Goal: Transaction & Acquisition: Purchase product/service

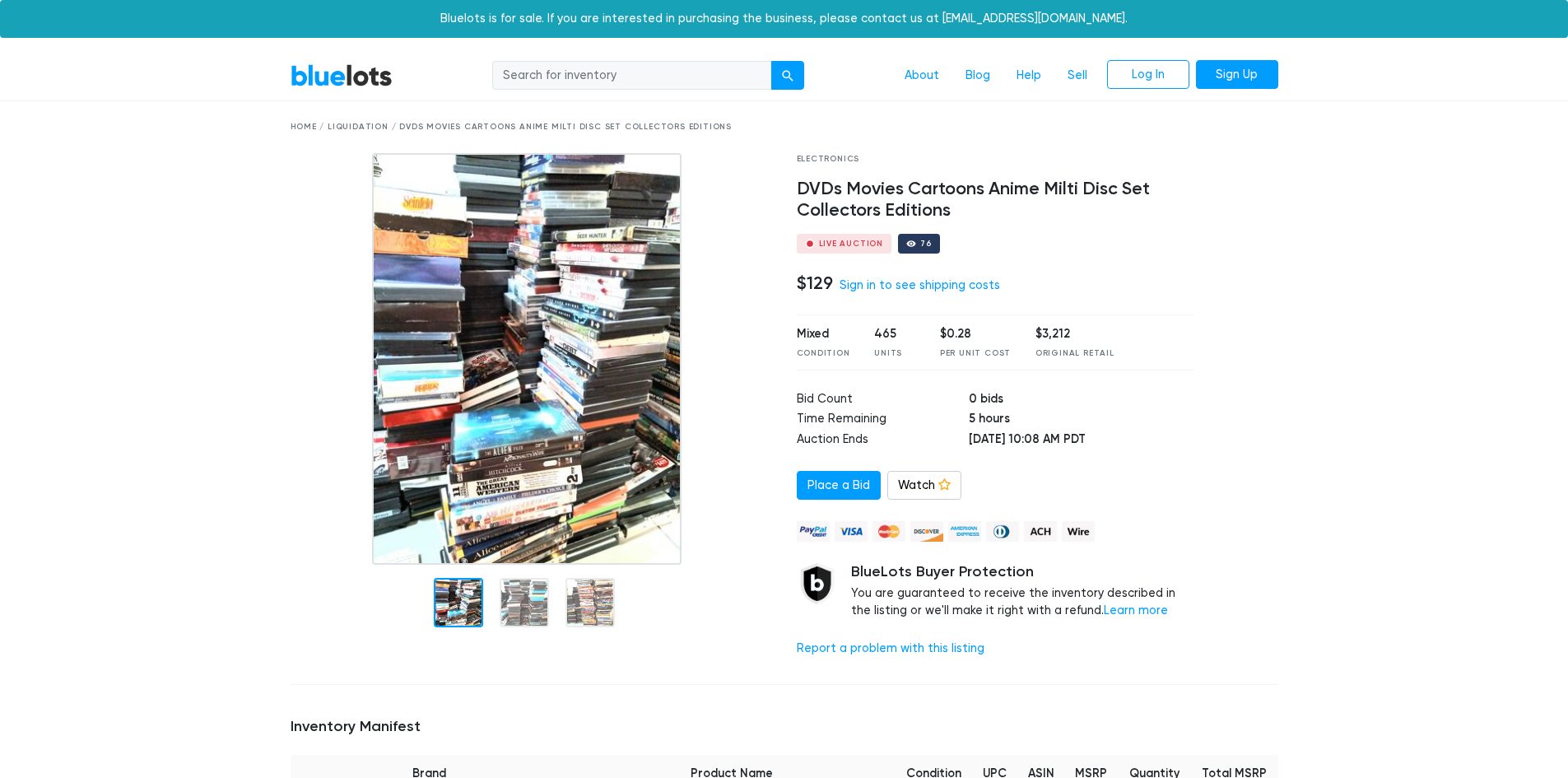
click at [568, 292] on img at bounding box center [527, 359] width 310 height 412
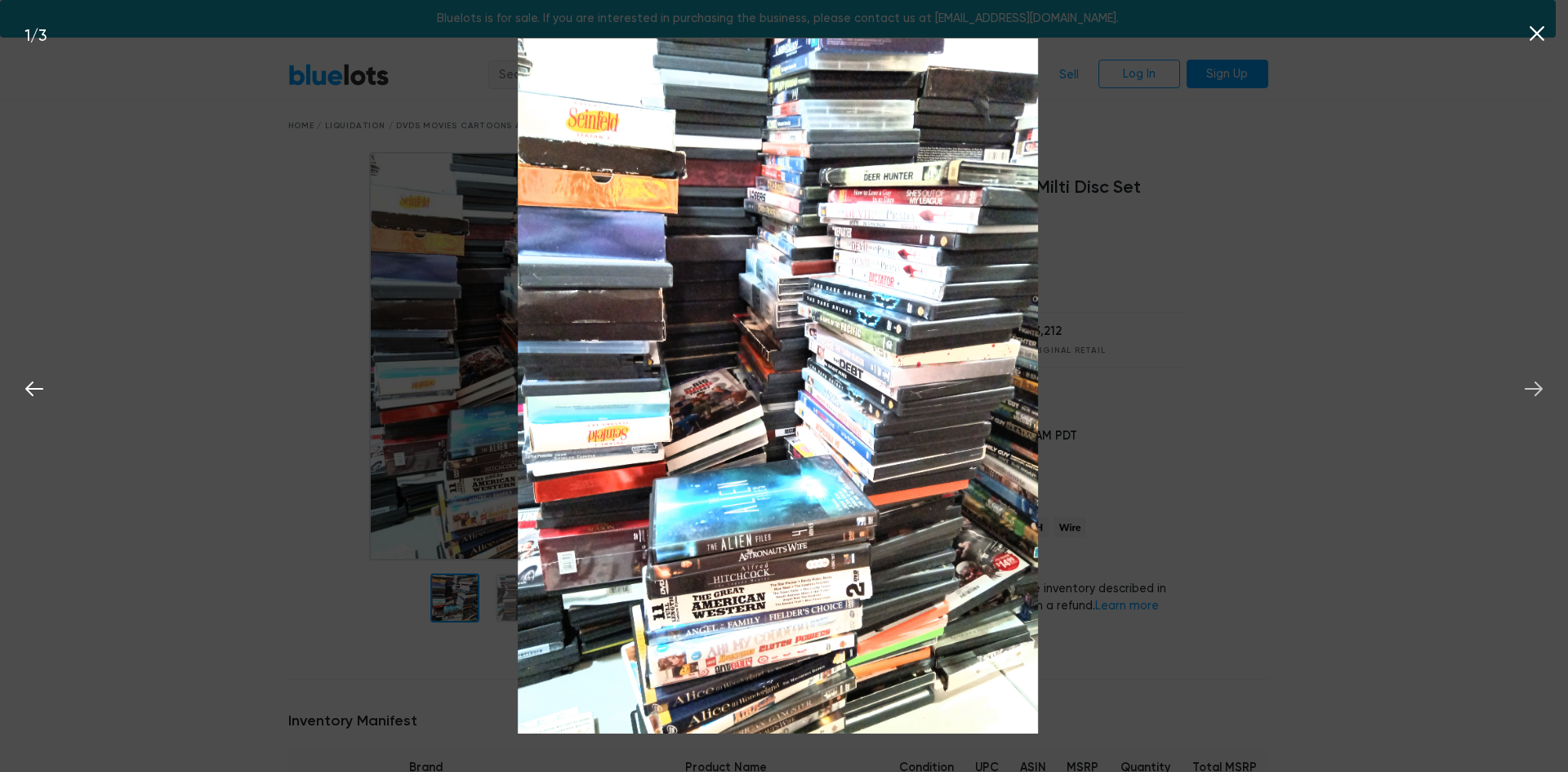
click at [1536, 388] on icon at bounding box center [1534, 389] width 25 height 25
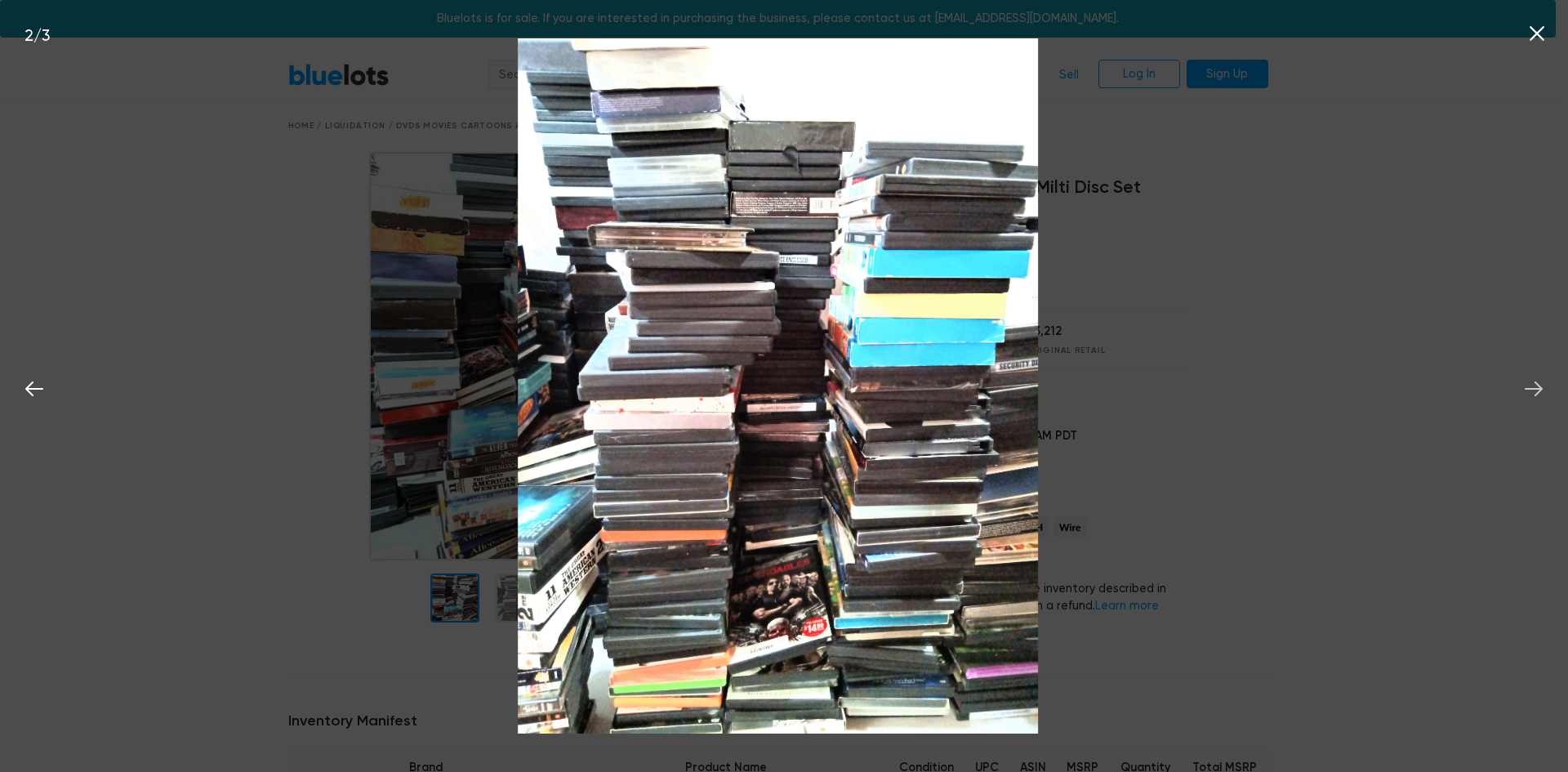
click at [1536, 388] on icon at bounding box center [1534, 389] width 25 height 25
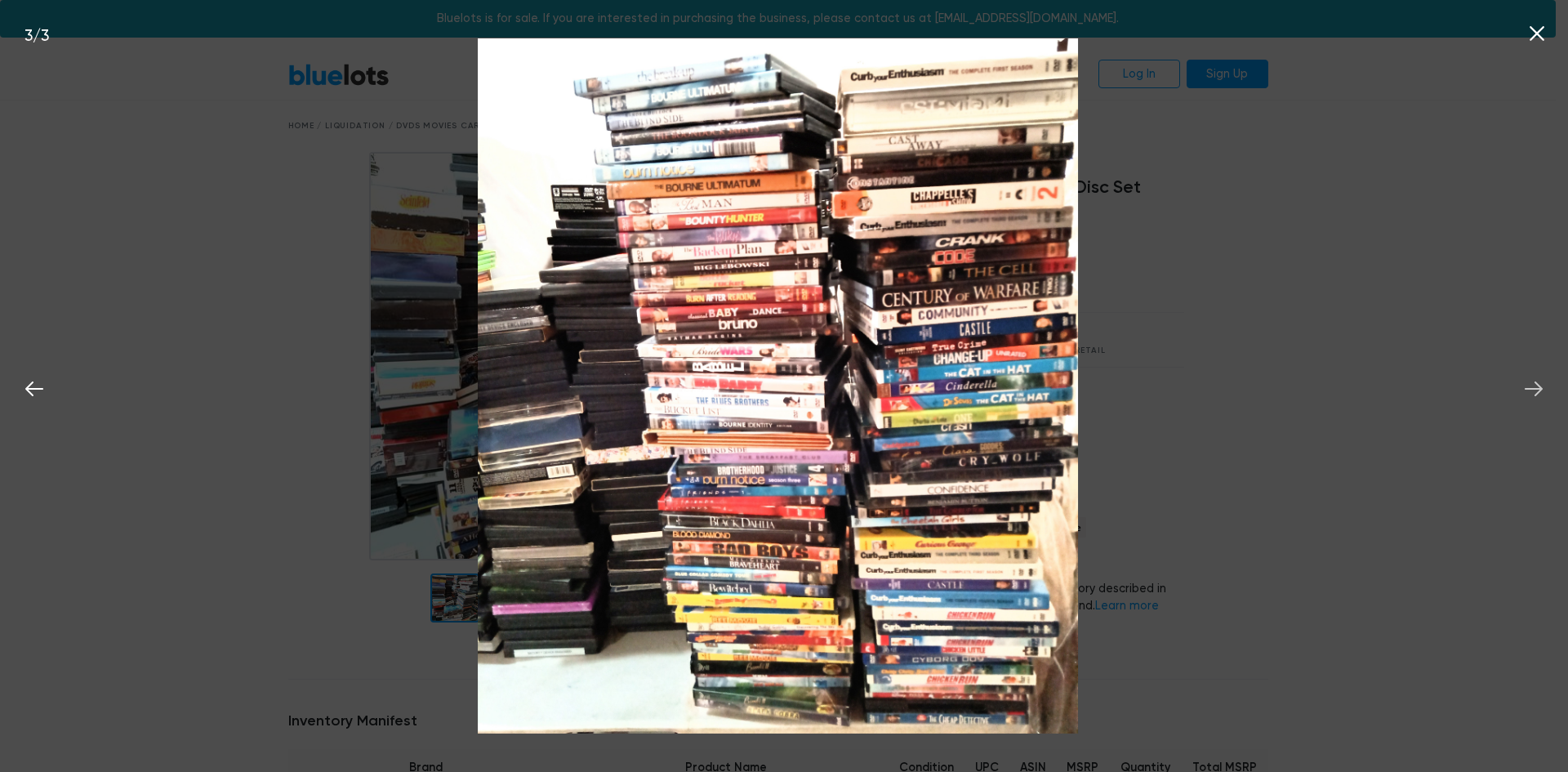
click at [1536, 388] on icon at bounding box center [1534, 389] width 25 height 25
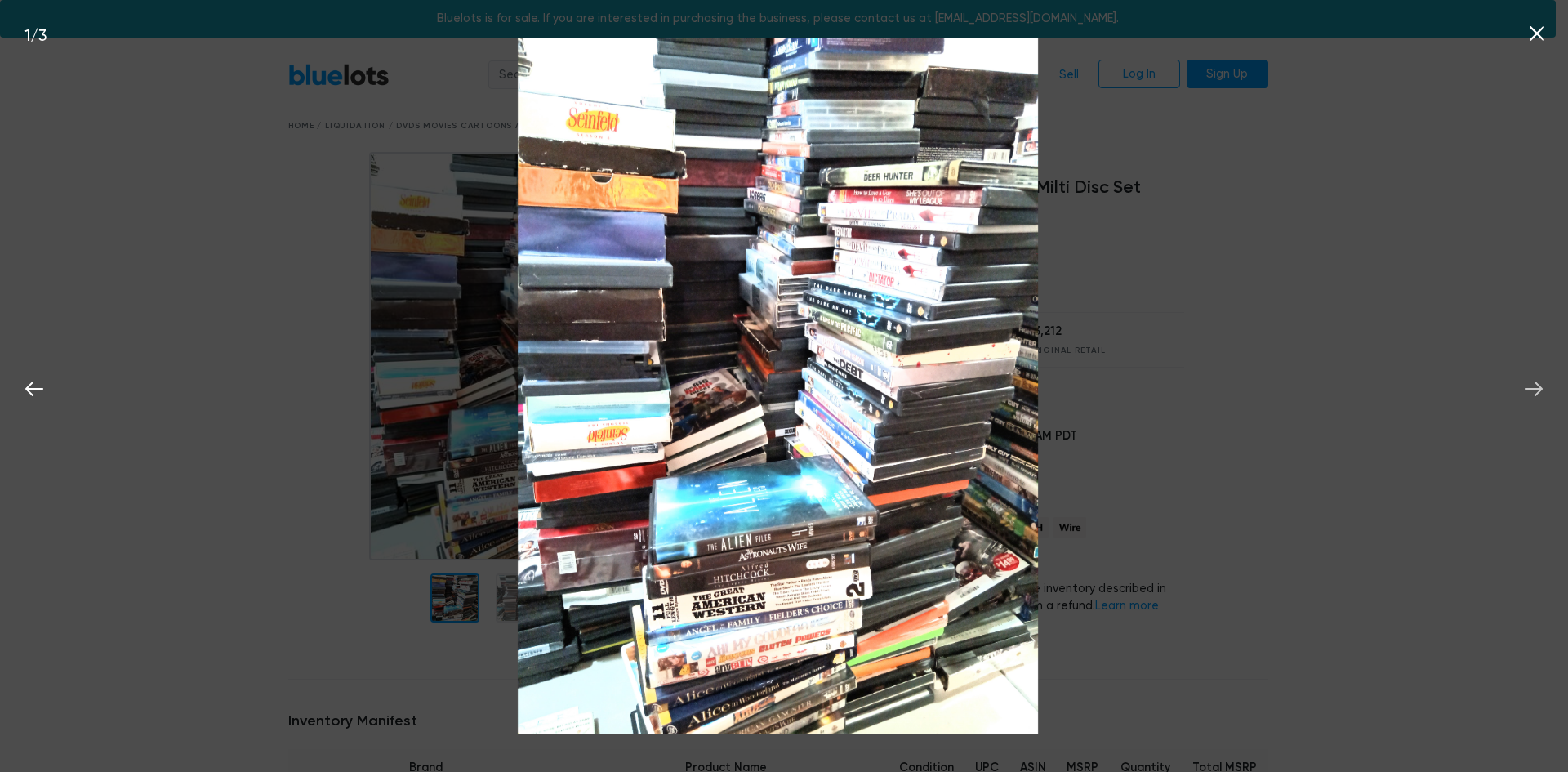
click at [1536, 388] on icon at bounding box center [1534, 389] width 25 height 25
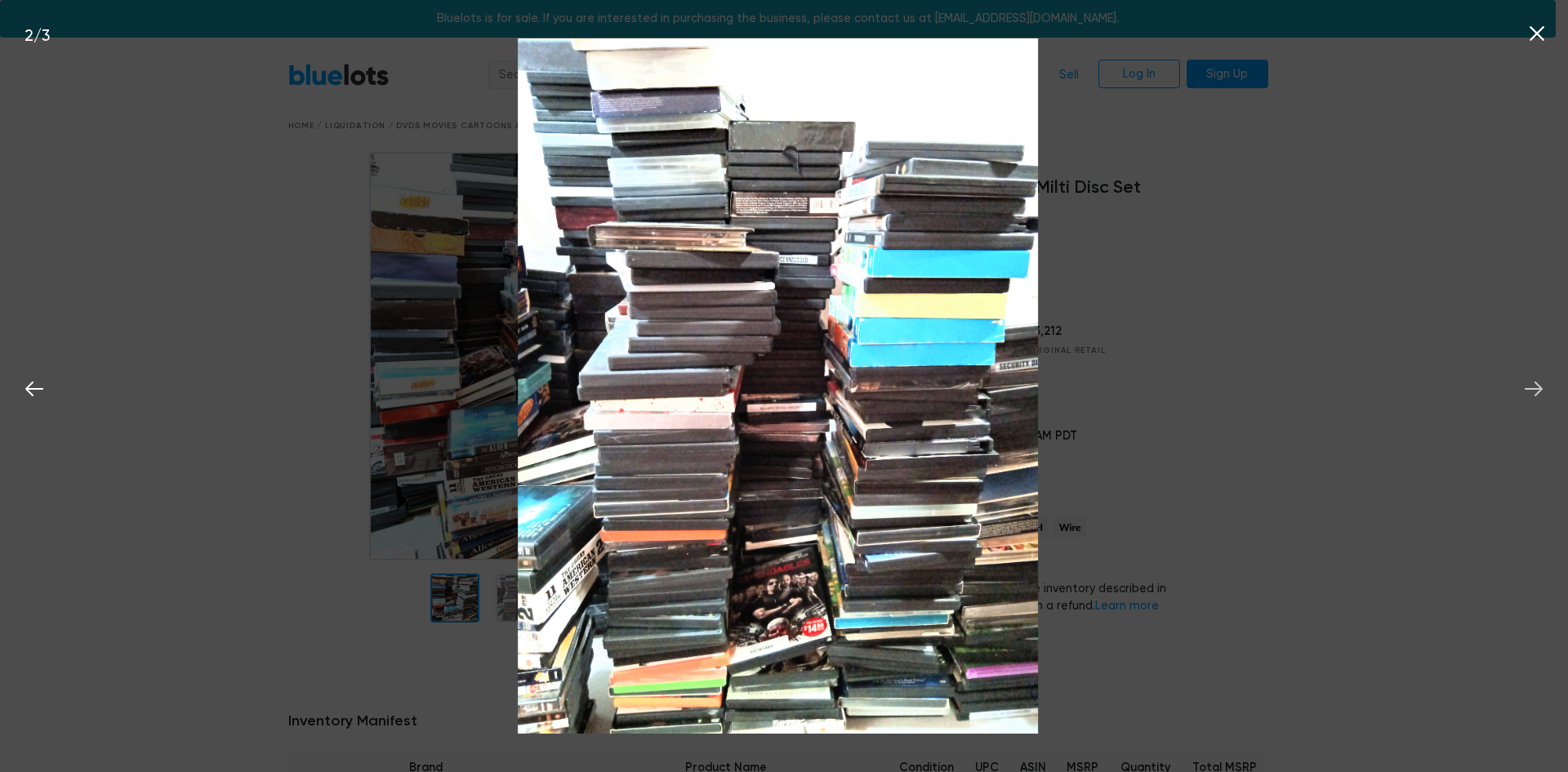
click at [1536, 388] on icon at bounding box center [1534, 389] width 25 height 25
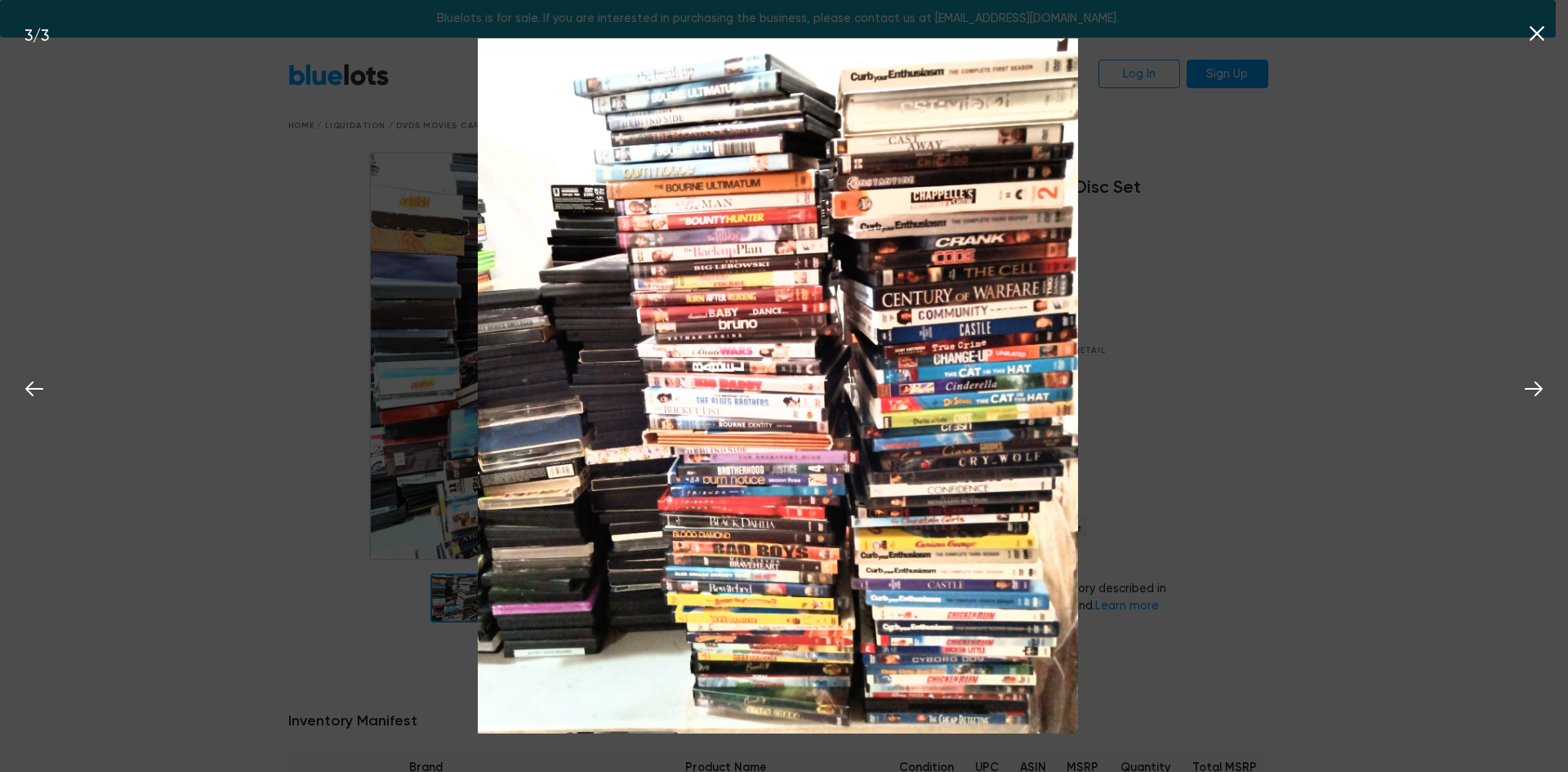
click at [1537, 28] on icon at bounding box center [1538, 34] width 25 height 25
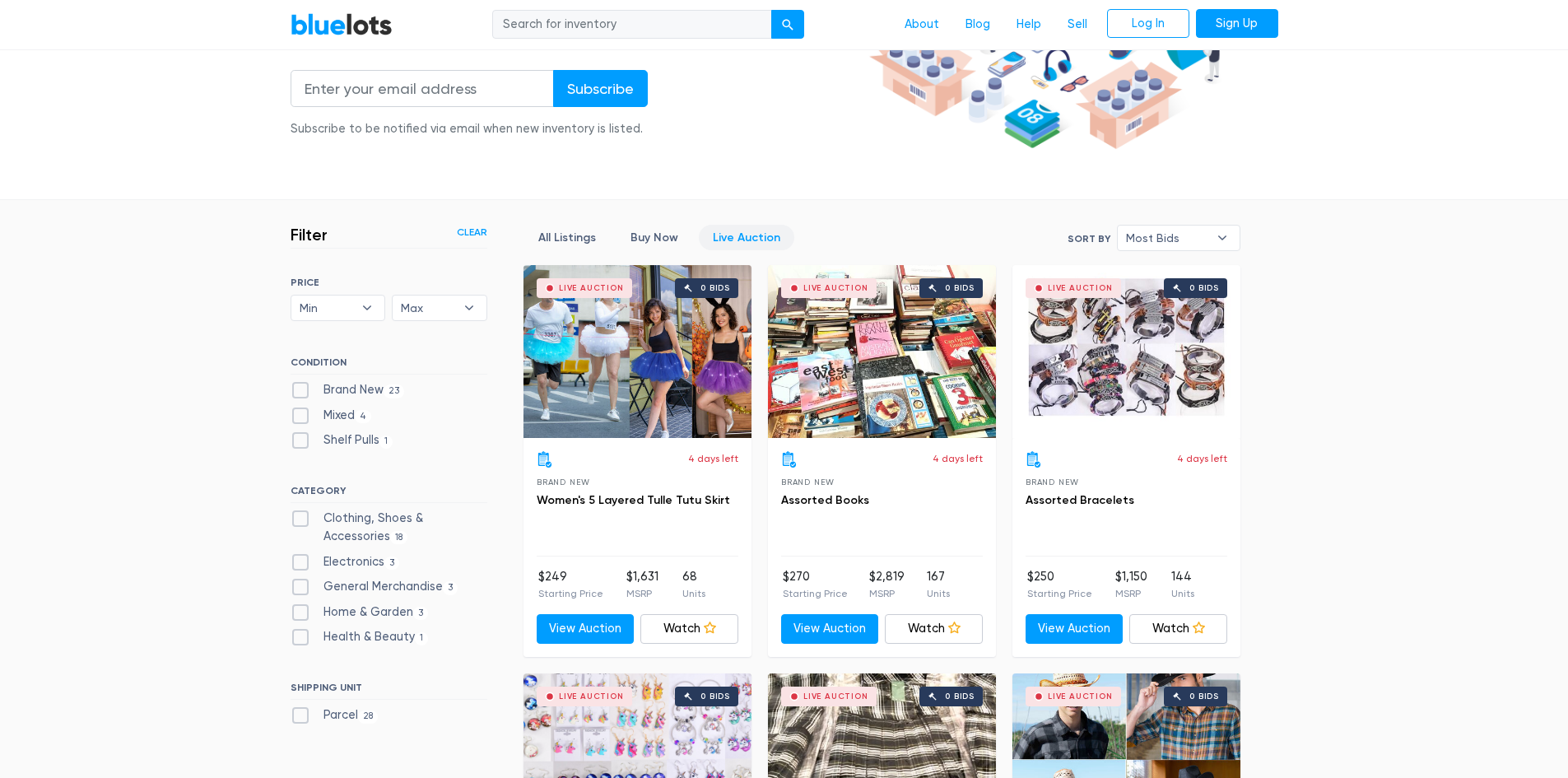
scroll to position [329, 0]
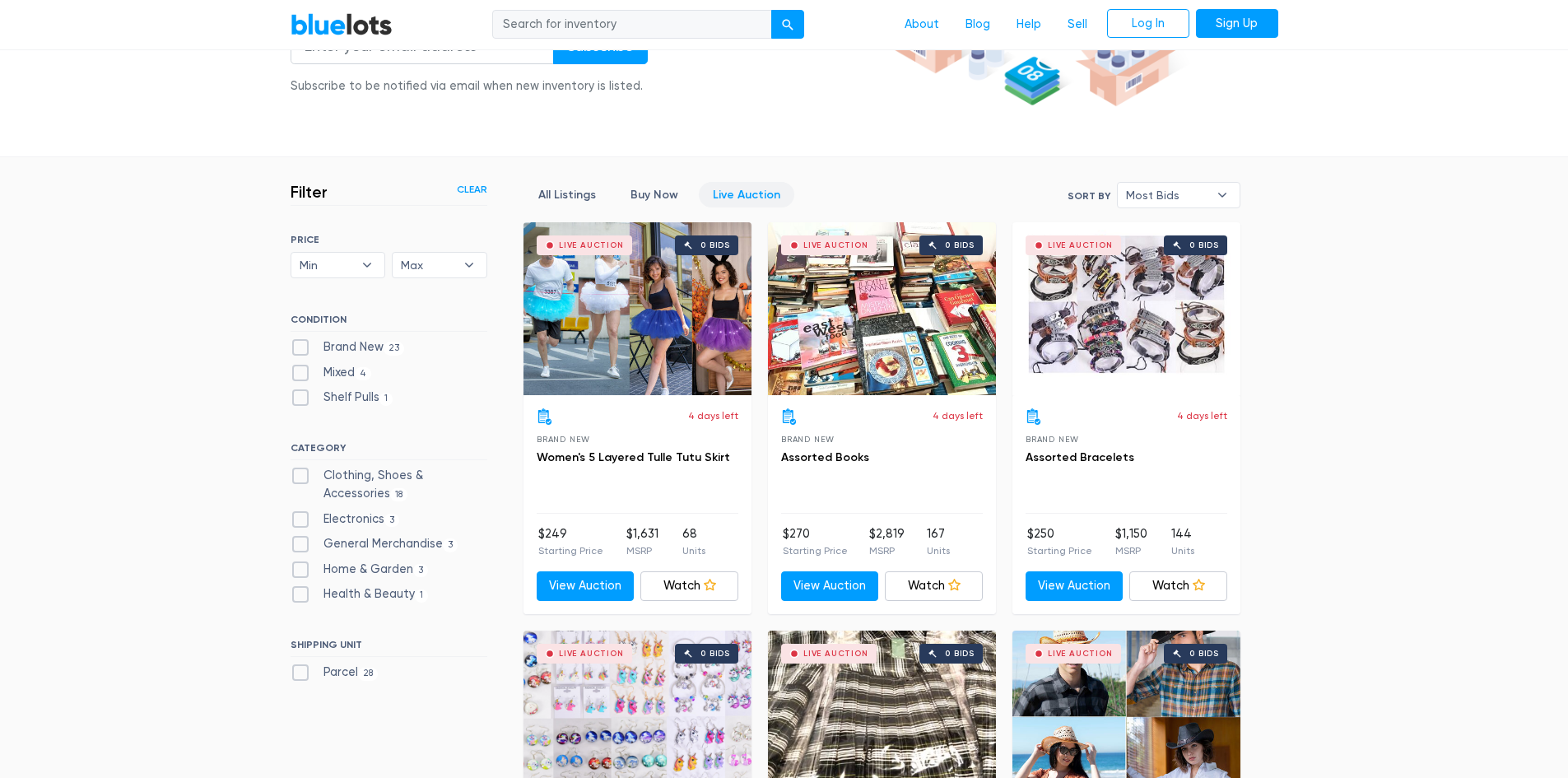
click at [730, 191] on link "Live Auction" at bounding box center [746, 195] width 95 height 26
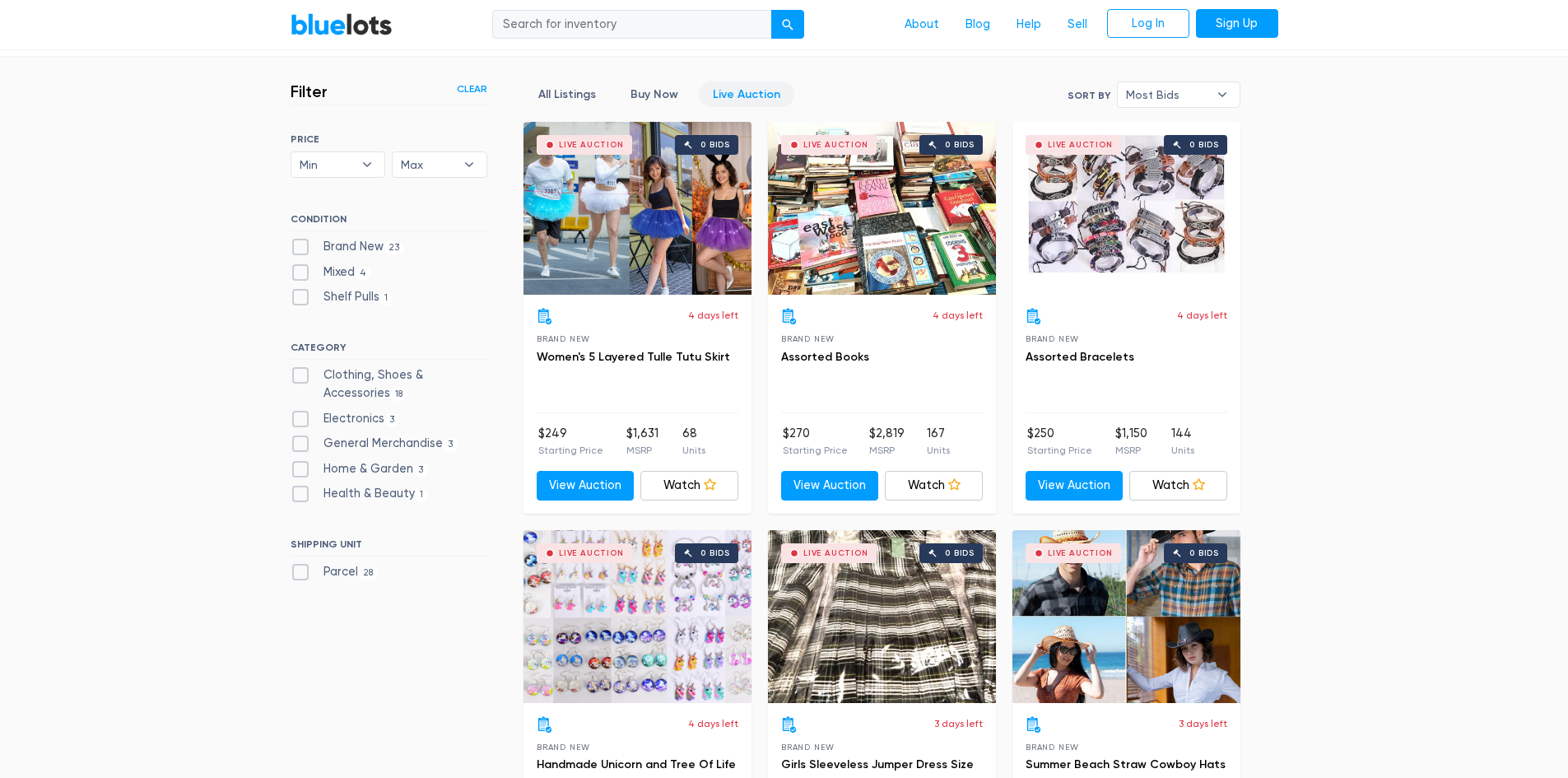
scroll to position [360, 0]
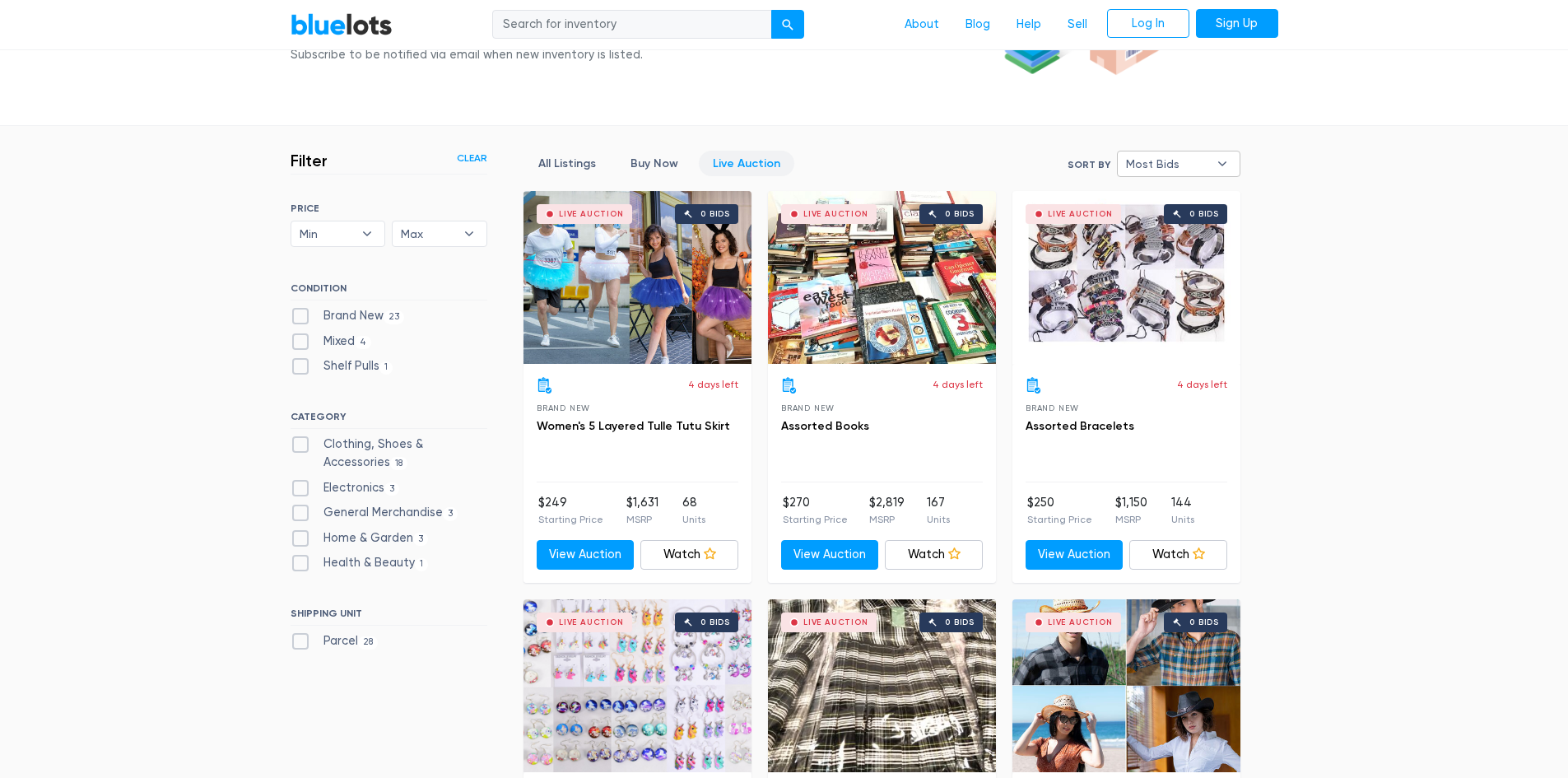
click at [1223, 161] on b "▾" at bounding box center [1222, 164] width 35 height 25
click at [1168, 215] on li "Ending Soonest" at bounding box center [1186, 223] width 128 height 27
select select "ending_soonest"
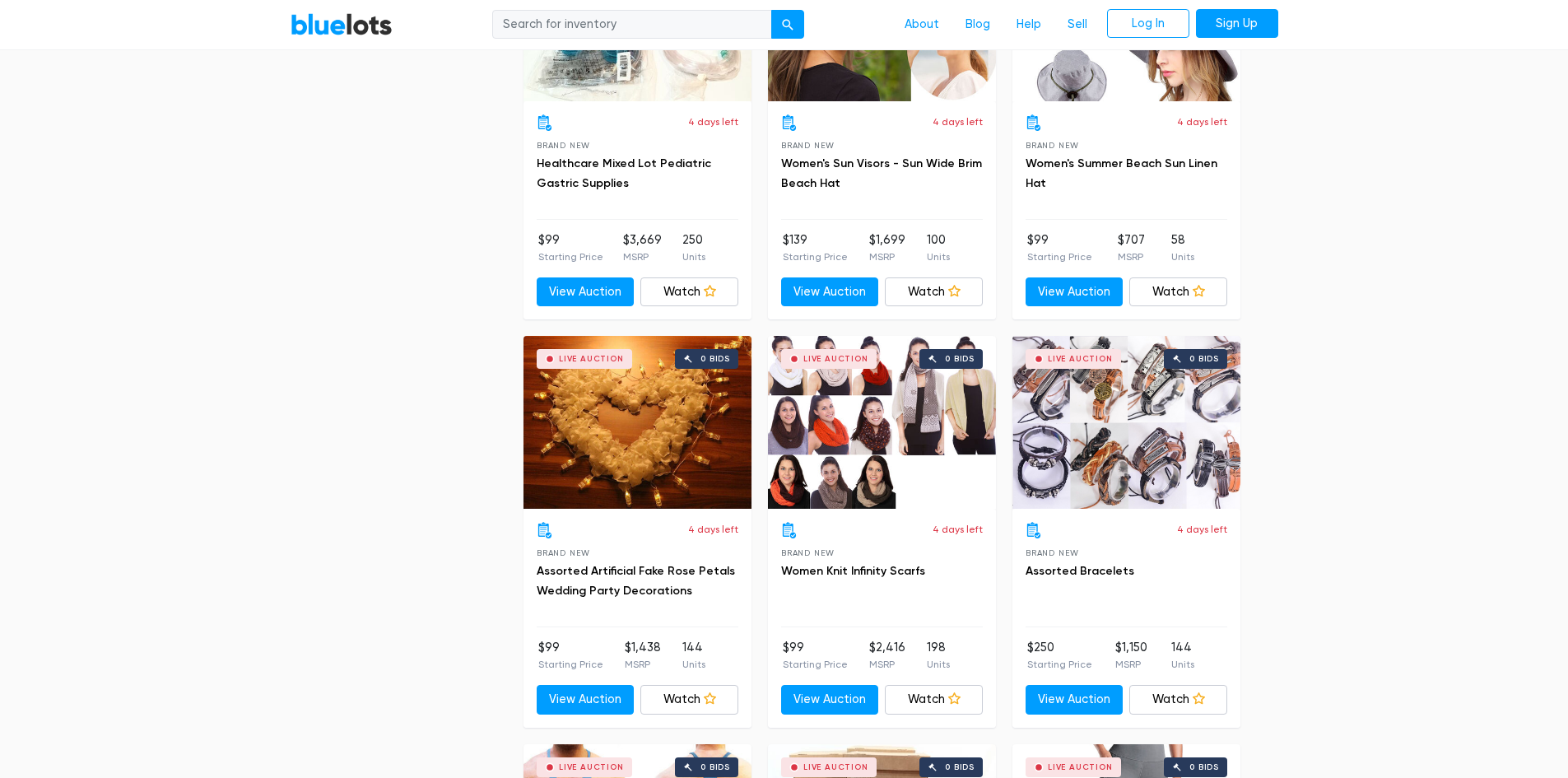
scroll to position [2171, 0]
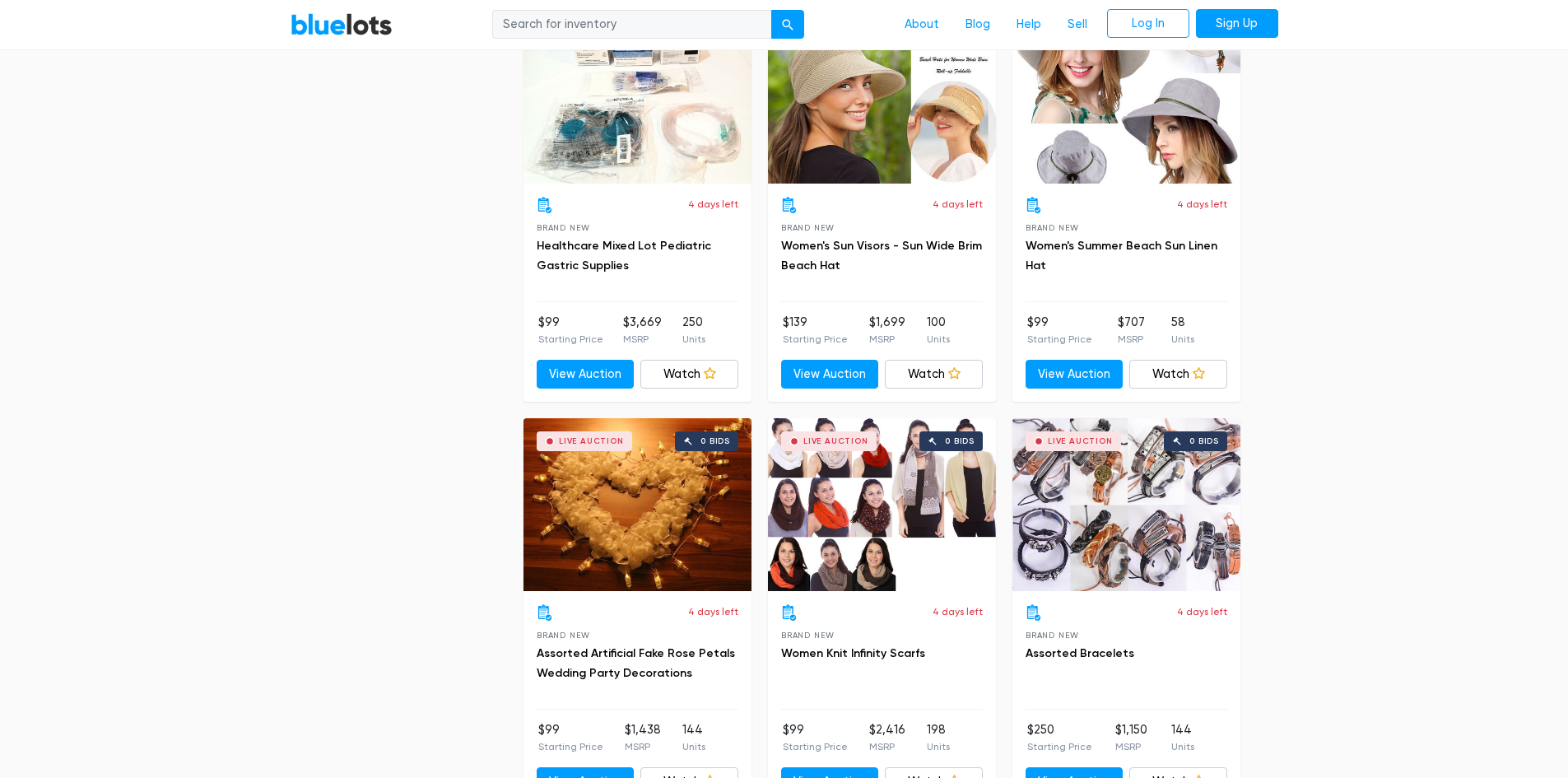
click at [904, 236] on h3 "Women's Sun Visors - Sun Wide Brim Beach Hat" at bounding box center [882, 256] width 201 height 40
click at [908, 244] on link "Women's Sun Visors - Sun Wide Brim Beach Hat" at bounding box center [882, 255] width 201 height 34
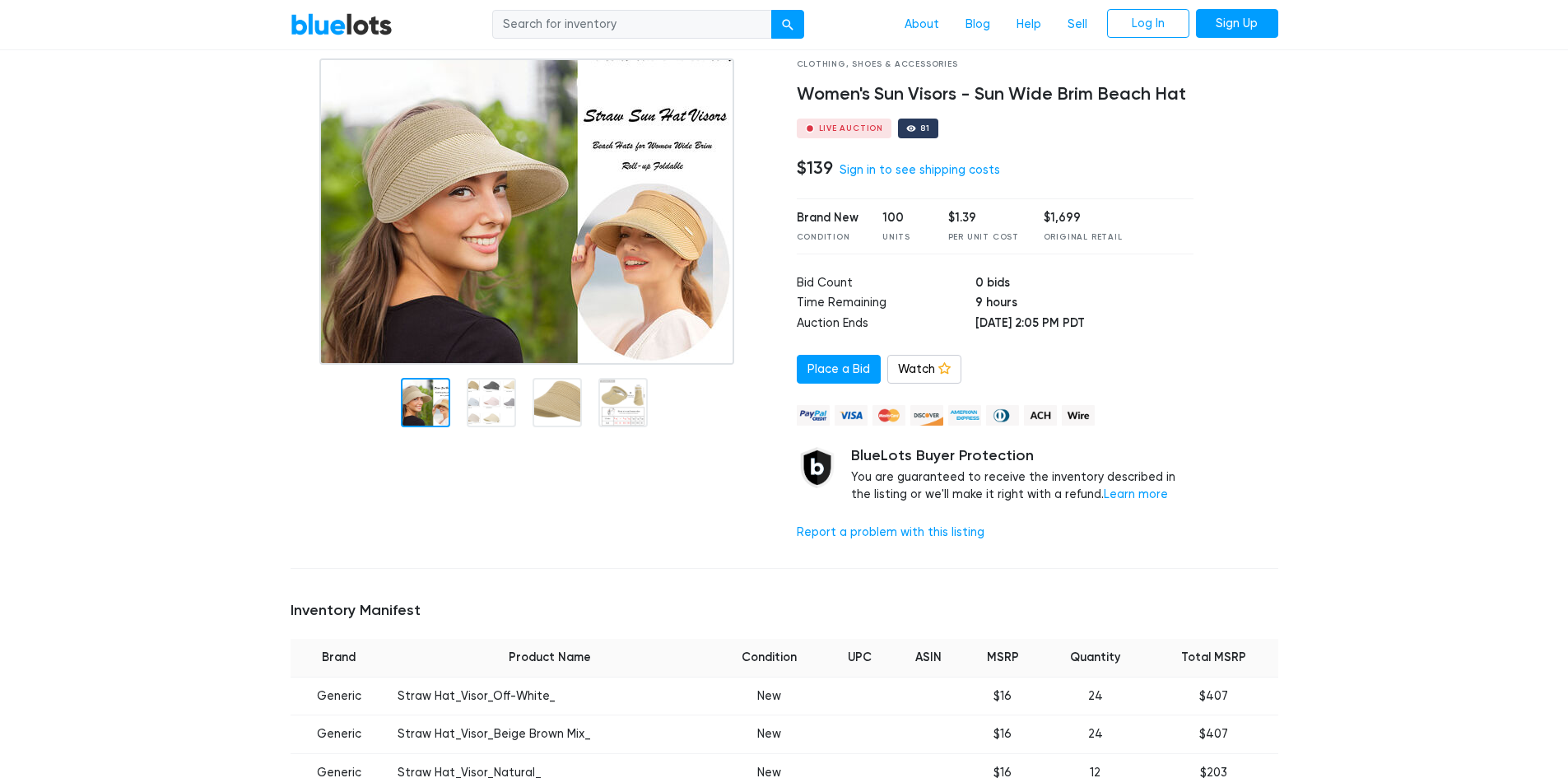
scroll to position [82, 0]
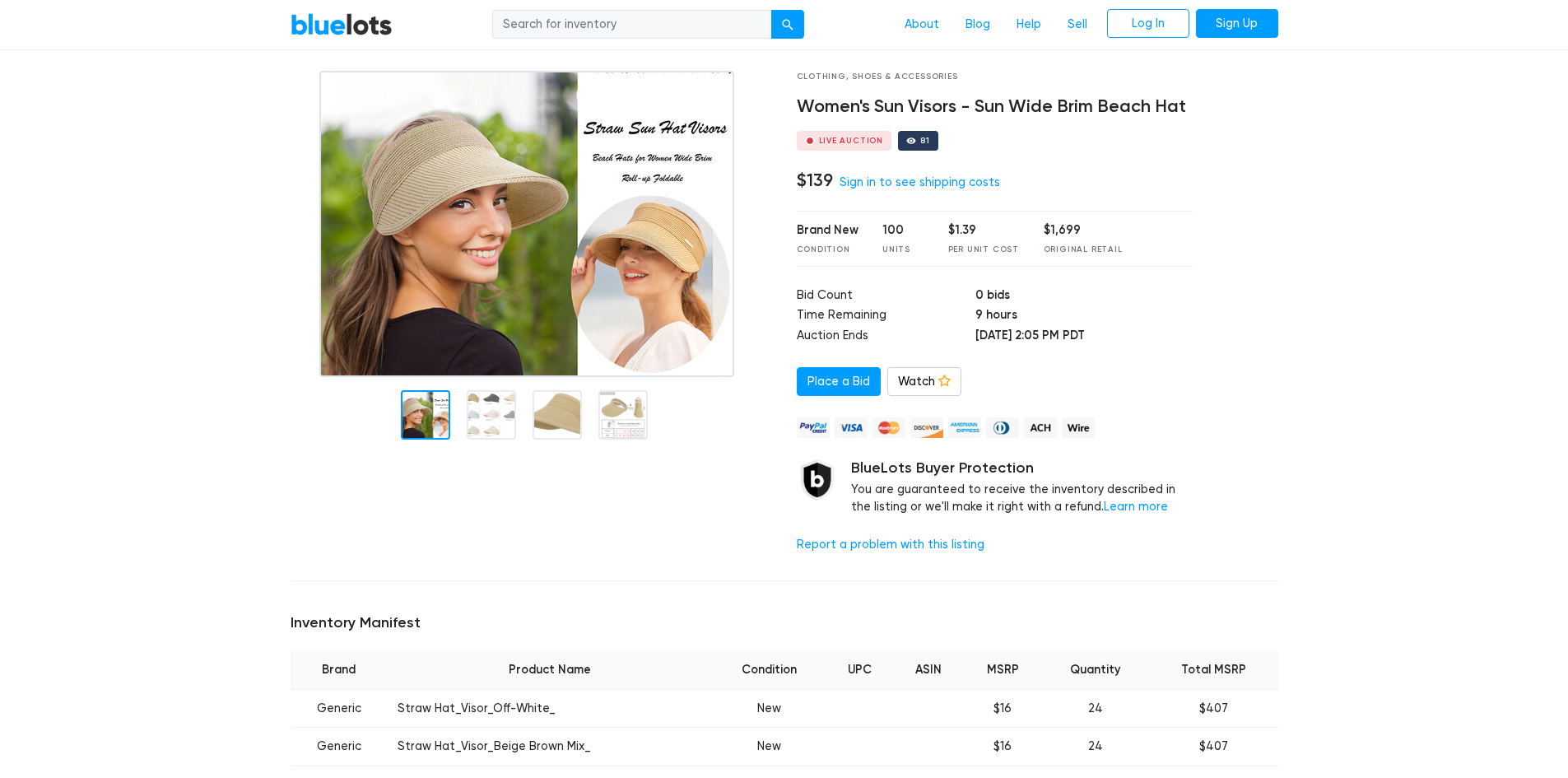
click at [430, 421] on div at bounding box center [426, 415] width 50 height 50
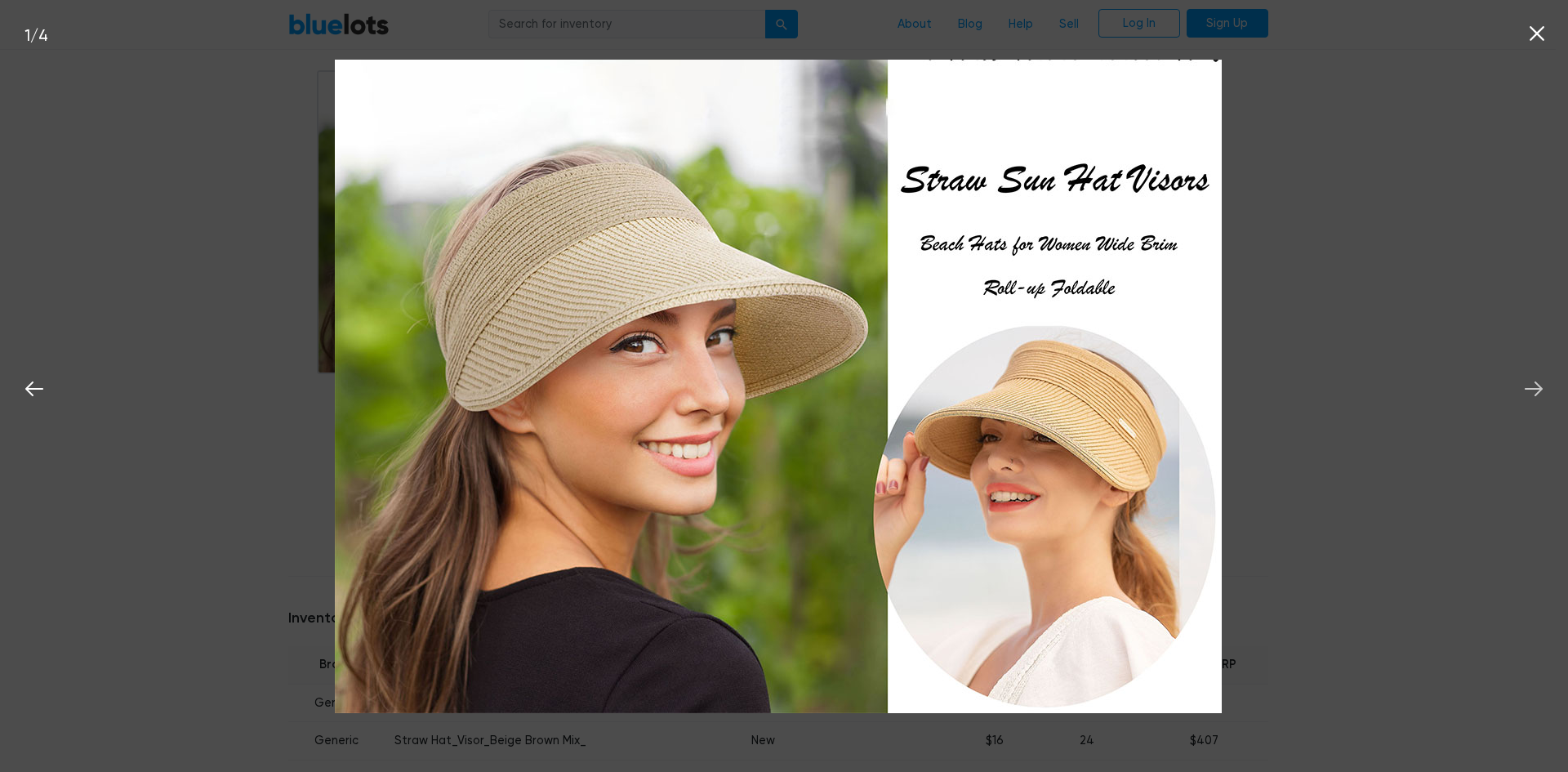
click at [1532, 387] on icon at bounding box center [1534, 389] width 25 height 25
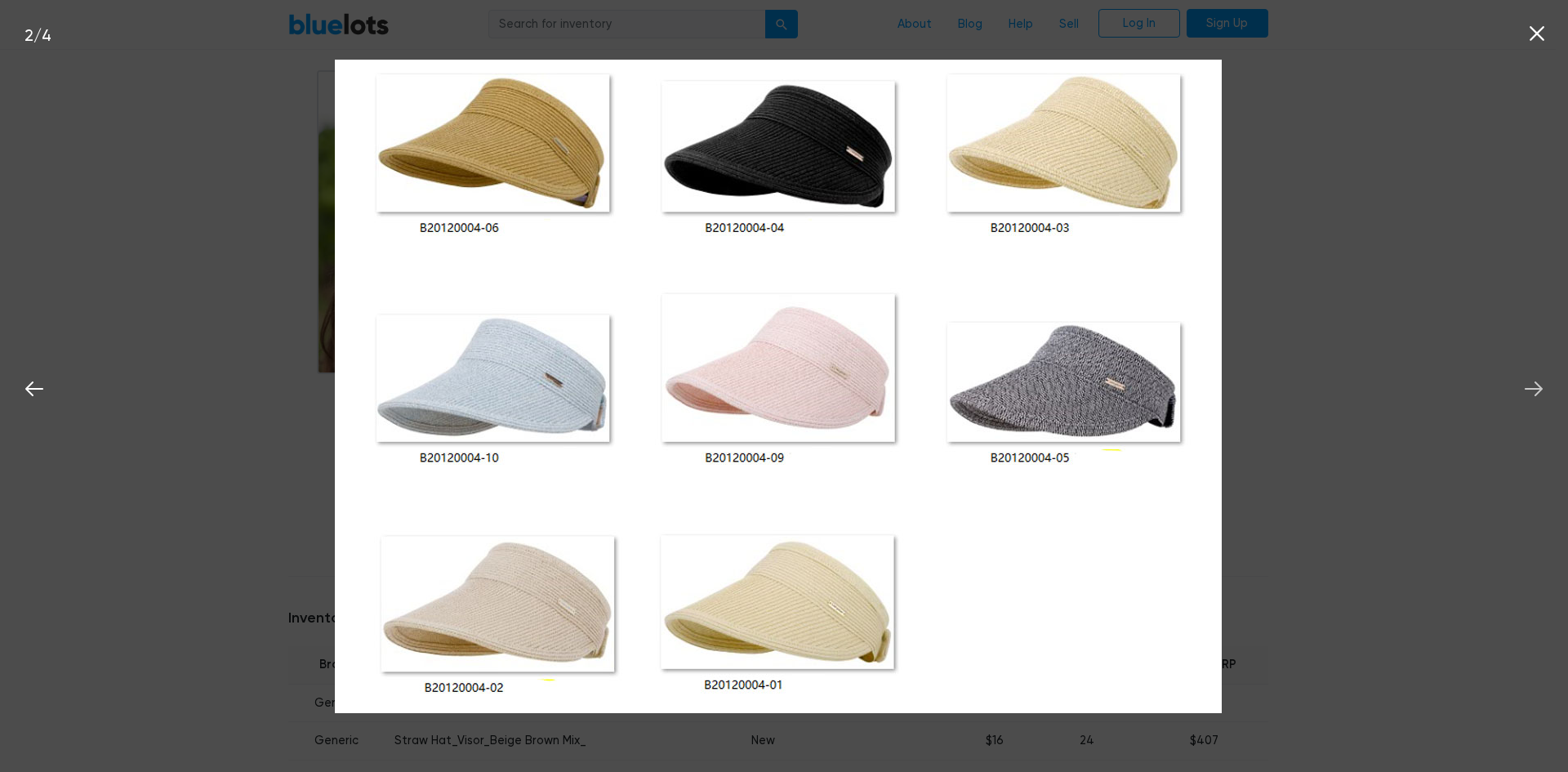
click at [1532, 387] on icon at bounding box center [1534, 389] width 25 height 25
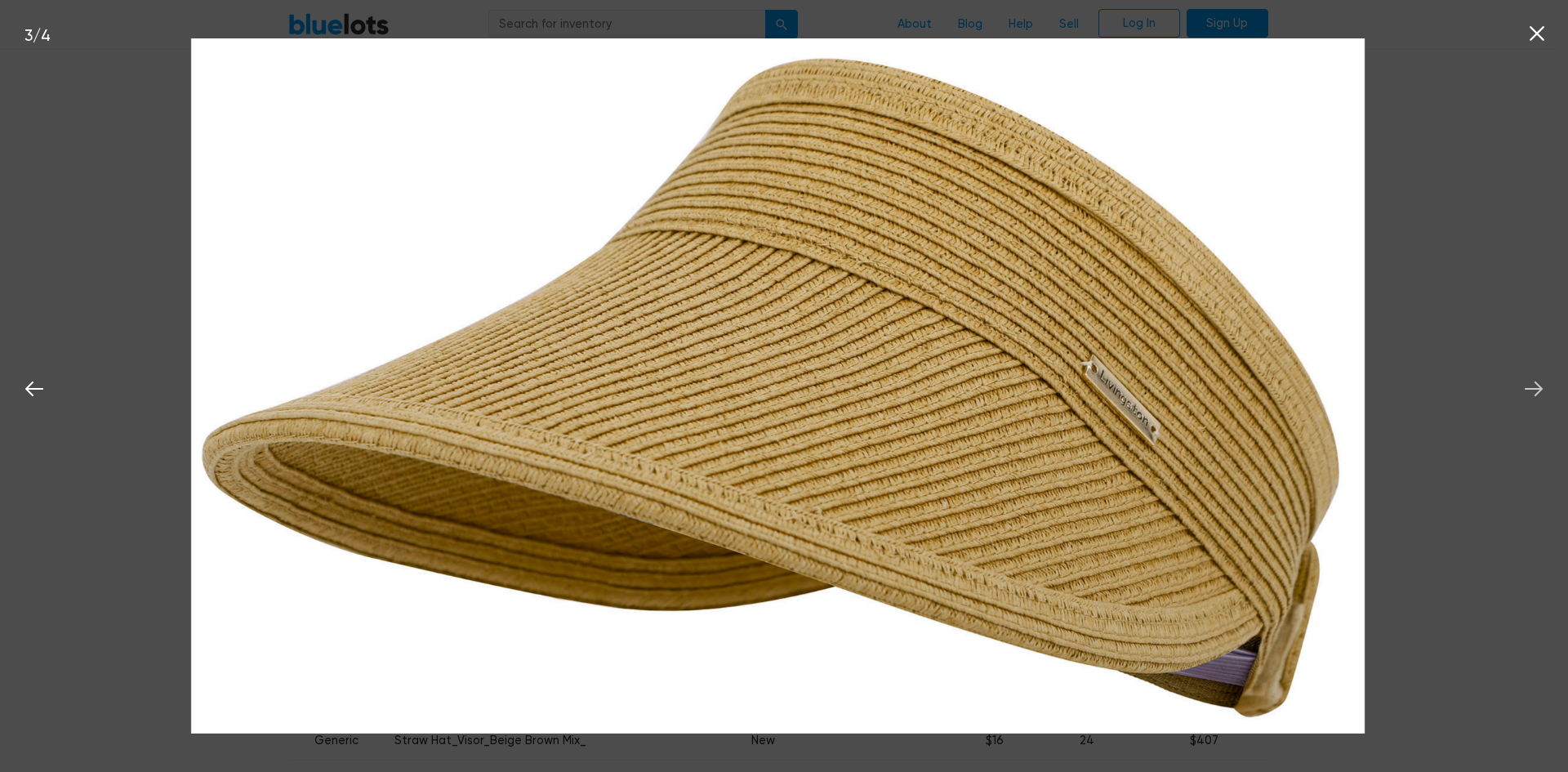
click at [1532, 387] on icon at bounding box center [1534, 389] width 25 height 25
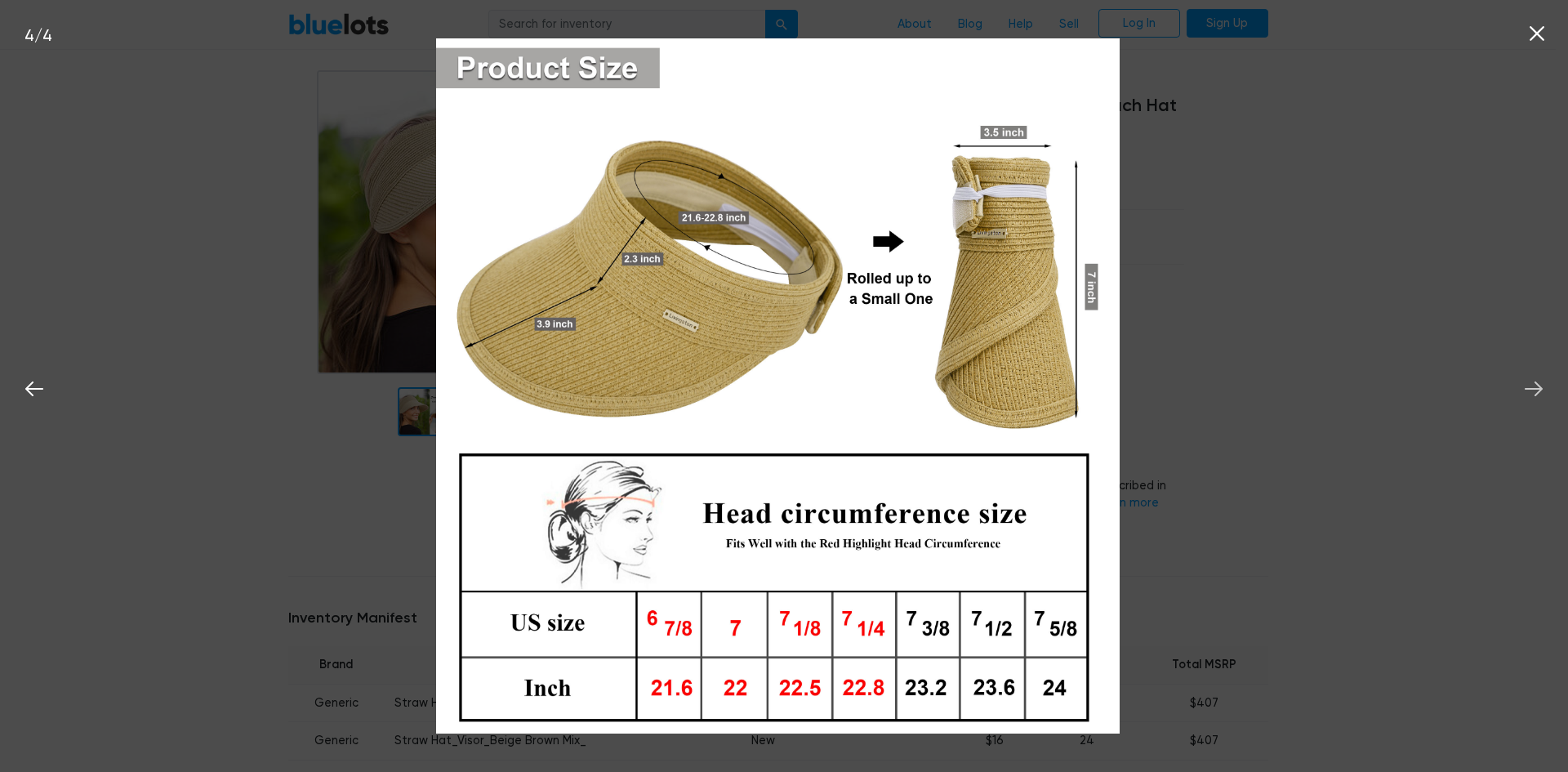
click at [1532, 387] on icon at bounding box center [1534, 389] width 25 height 25
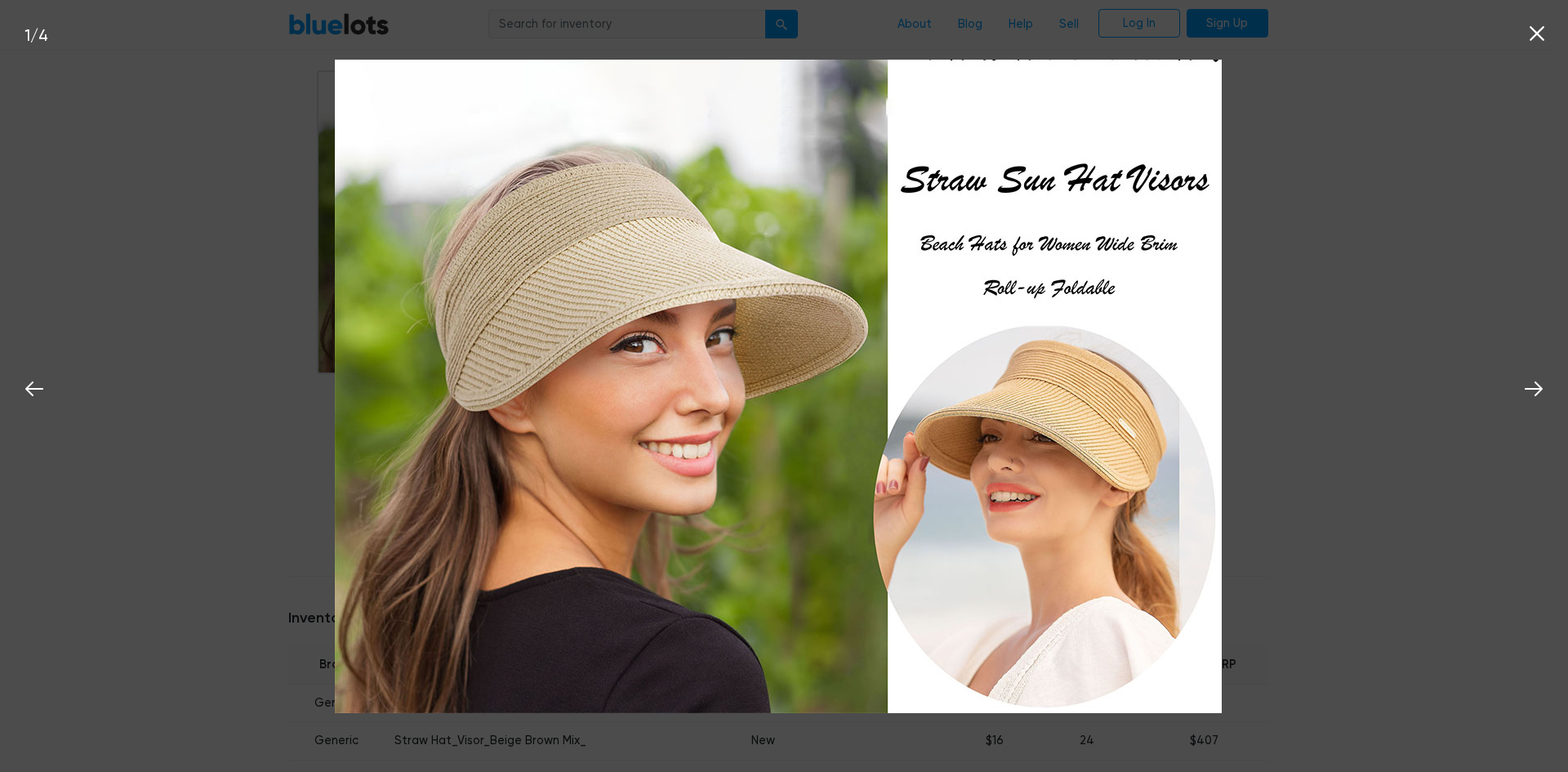
click at [1543, 35] on icon at bounding box center [1538, 34] width 25 height 25
